Goal: Find specific page/section: Find specific page/section

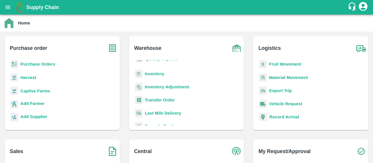
scroll to position [17, 0]
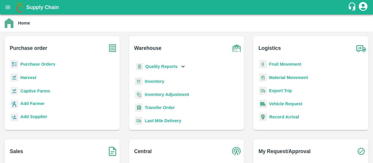
click at [155, 81] on b "Inventory" at bounding box center [155, 81] width 20 height 5
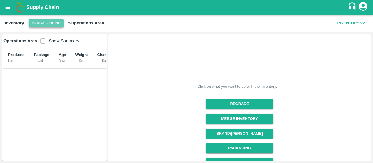
click at [58, 26] on button "Bangalore HO" at bounding box center [46, 23] width 35 height 8
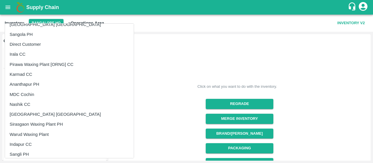
scroll to position [27, 0]
click at [153, 102] on div at bounding box center [186, 81] width 373 height 163
